Goal: Task Accomplishment & Management: Manage account settings

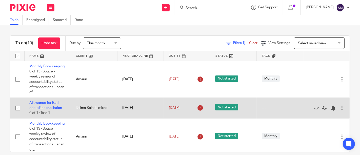
click at [340, 110] on div at bounding box center [342, 107] width 5 height 5
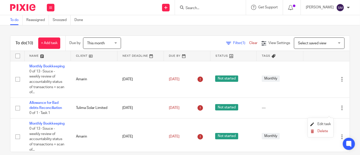
click at [325, 124] on span "Edit task" at bounding box center [324, 124] width 13 height 4
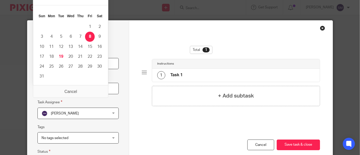
click at [73, 89] on input "2025-08-08" at bounding box center [78, 88] width 81 height 11
type input "2025-08-31"
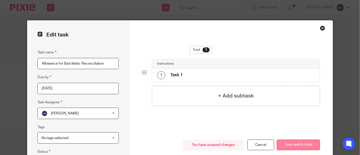
click at [305, 147] on button "Save task & close" at bounding box center [298, 145] width 43 height 11
